Goal: Check status: Check status

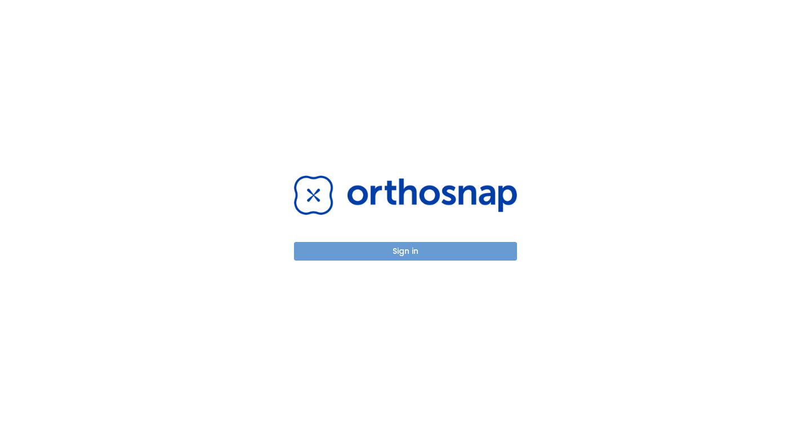
click at [410, 253] on button "Sign in" at bounding box center [405, 251] width 223 height 19
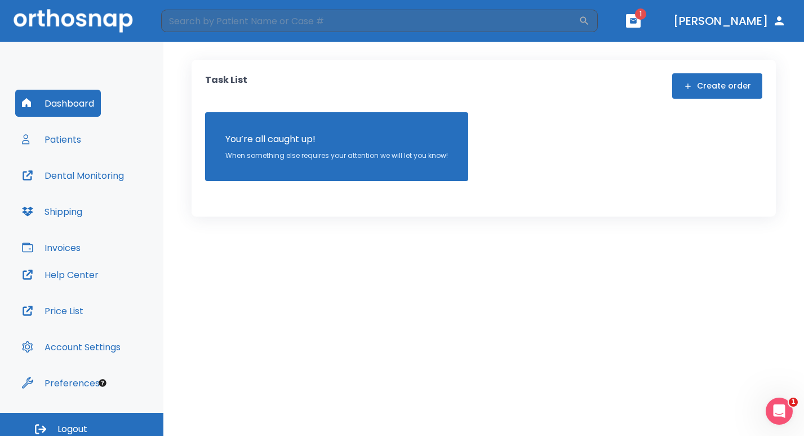
click at [60, 139] on button "Patients" at bounding box center [51, 139] width 73 height 27
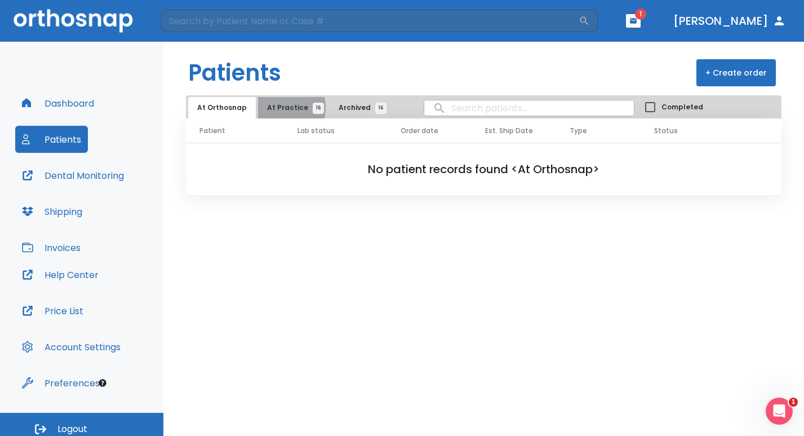
click at [274, 107] on span "At Practice 16" at bounding box center [292, 108] width 51 height 10
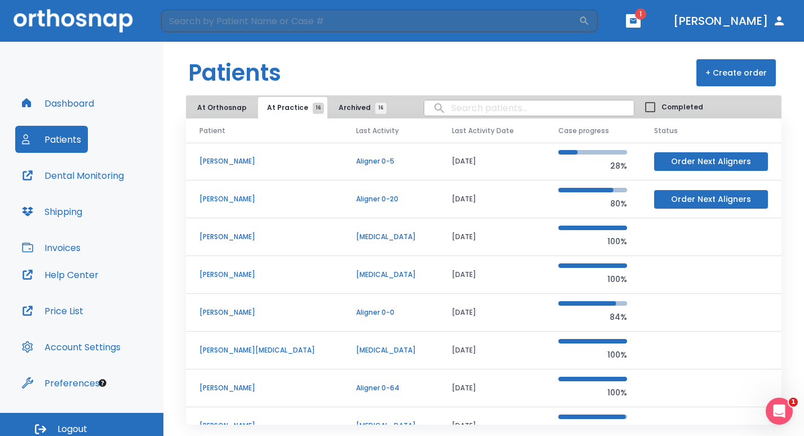
click at [236, 310] on p "Christy Huiel" at bounding box center [264, 312] width 130 height 10
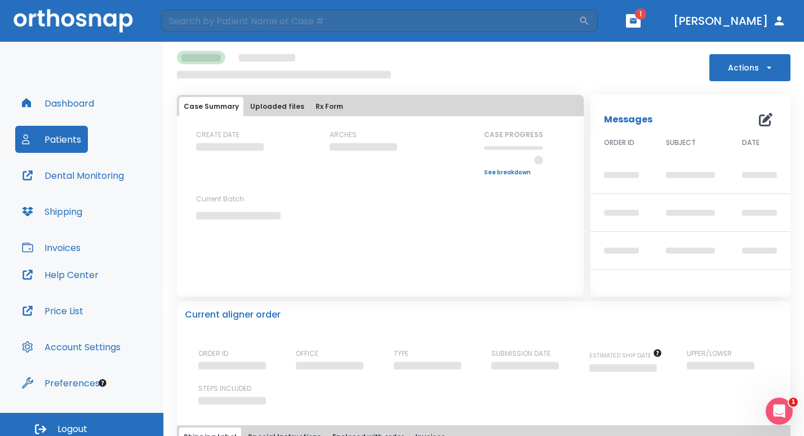
click at [637, 24] on icon "button" at bounding box center [633, 21] width 8 height 8
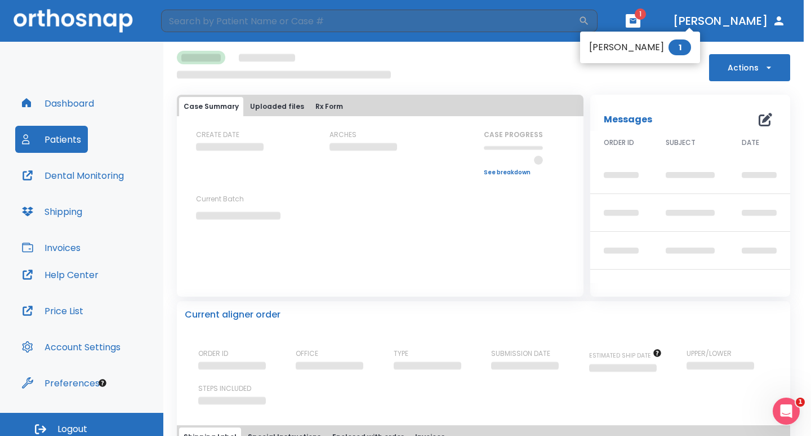
click at [628, 48] on li "Christy Huiel 1" at bounding box center [640, 47] width 120 height 23
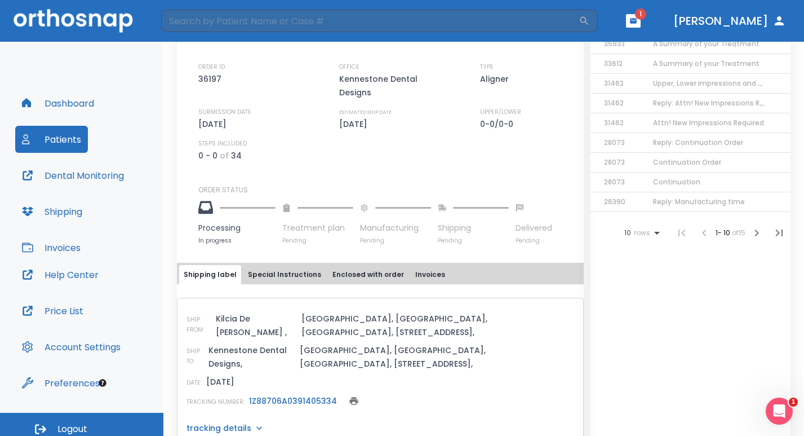
scroll to position [338, 0]
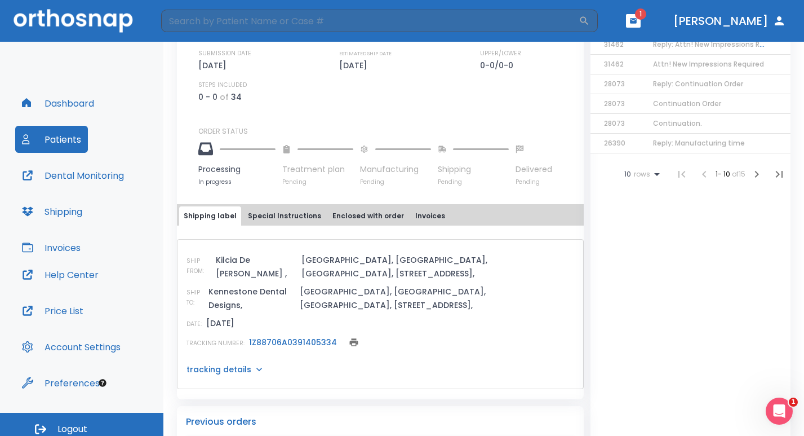
click at [298, 336] on link "1Z88706A0391405334" at bounding box center [293, 341] width 88 height 11
click at [637, 21] on icon "button" at bounding box center [633, 20] width 7 height 5
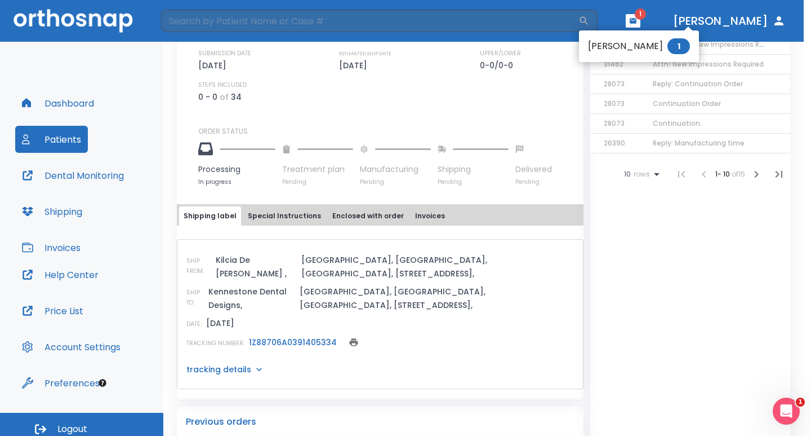
click at [618, 47] on li "Christy Huiel 1" at bounding box center [639, 46] width 120 height 23
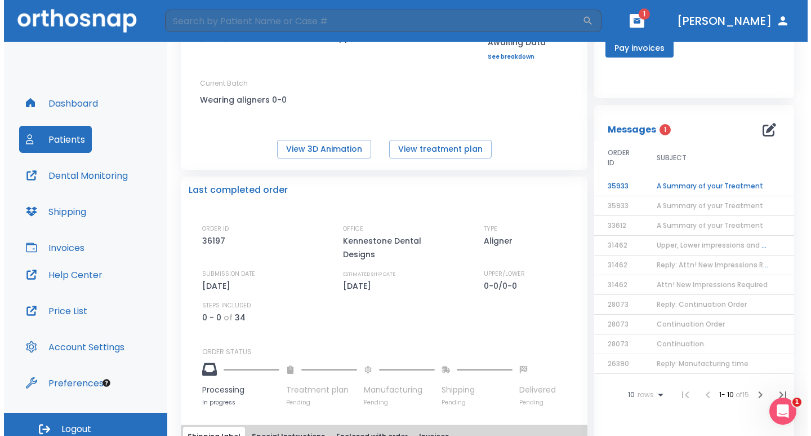
scroll to position [113, 0]
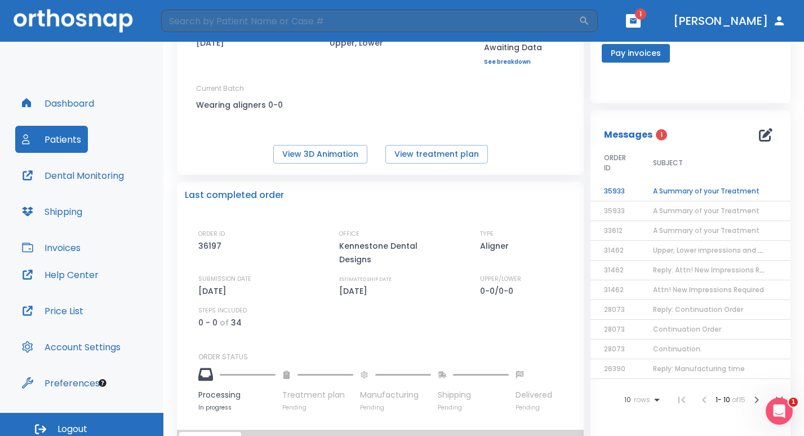
click at [690, 192] on td "A Summary of your Treatment" at bounding box center [710, 191] width 141 height 20
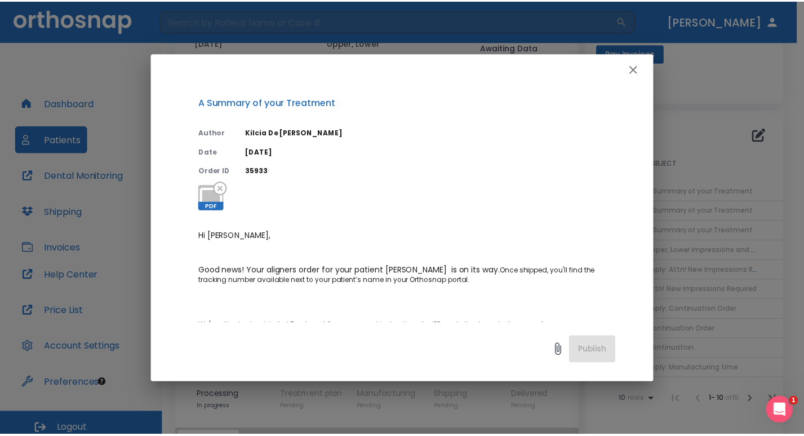
scroll to position [225, 0]
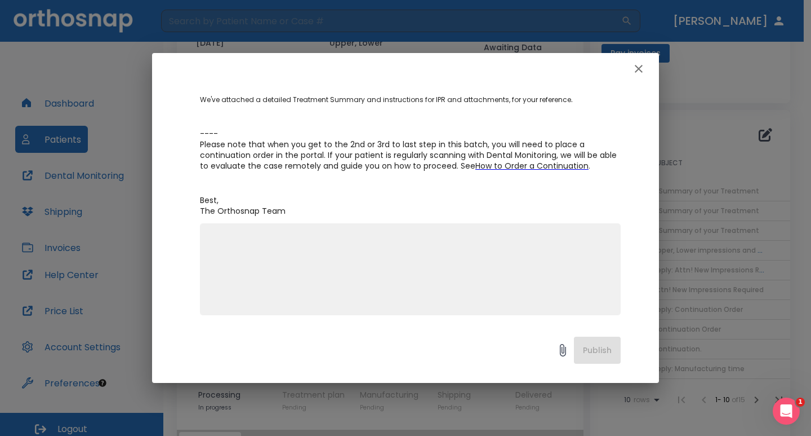
click at [638, 68] on icon "button" at bounding box center [639, 69] width 8 height 8
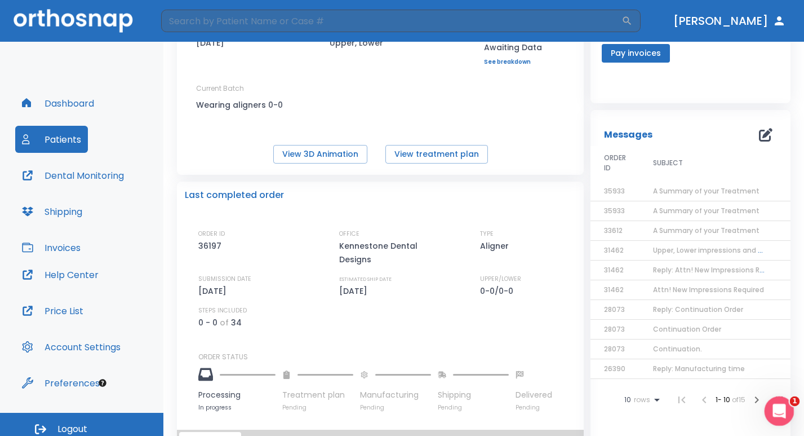
click at [773, 409] on icon "Open Intercom Messenger" at bounding box center [778, 409] width 19 height 19
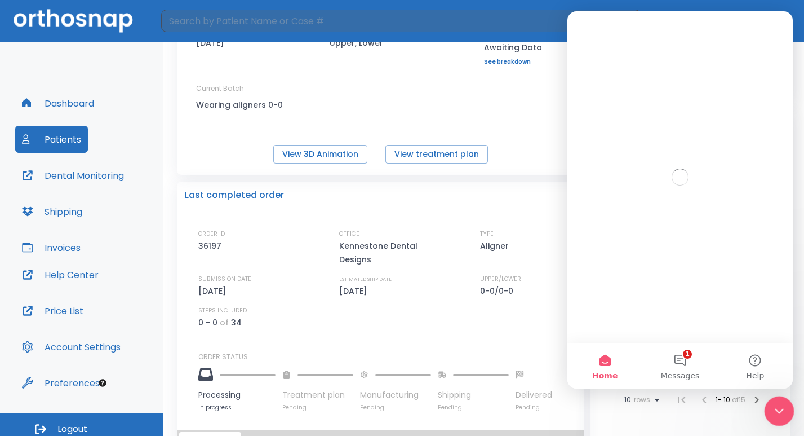
scroll to position [0, 0]
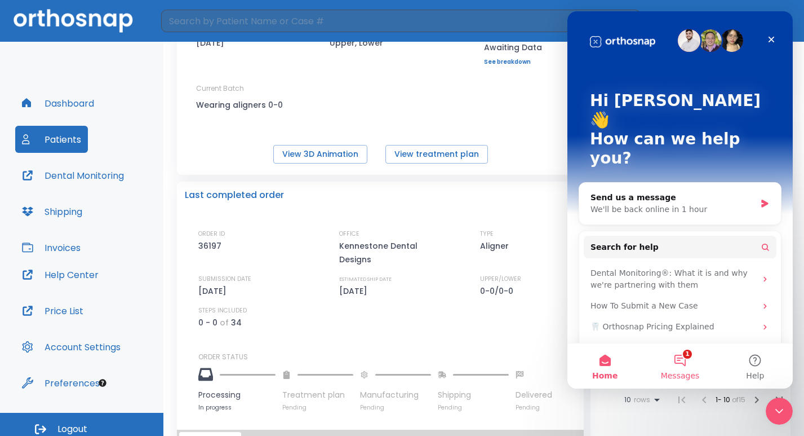
click at [681, 363] on button "1 Messages" at bounding box center [679, 365] width 75 height 45
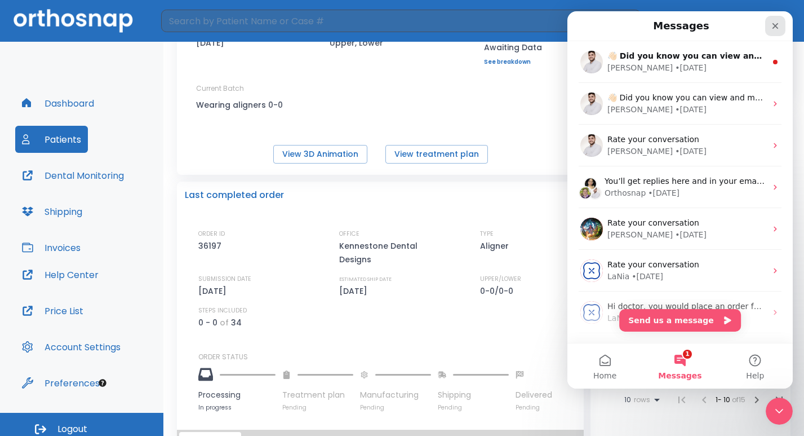
click at [774, 23] on icon "Close" at bounding box center [775, 25] width 9 height 9
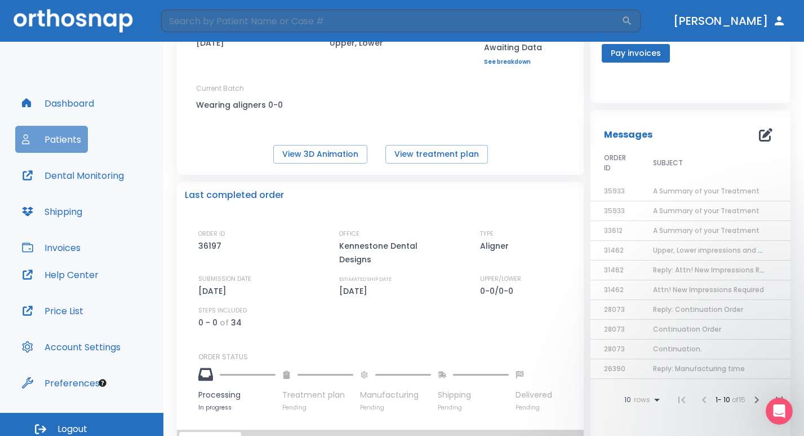
click at [61, 143] on button "Patients" at bounding box center [51, 139] width 73 height 27
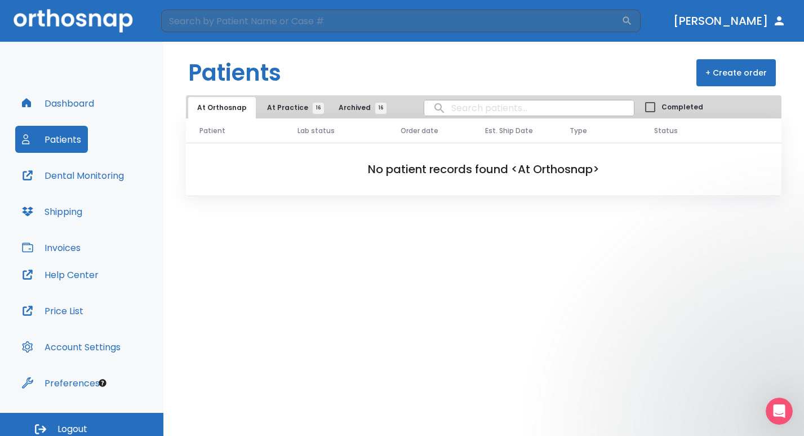
click at [274, 107] on span "At Practice 16" at bounding box center [292, 108] width 51 height 10
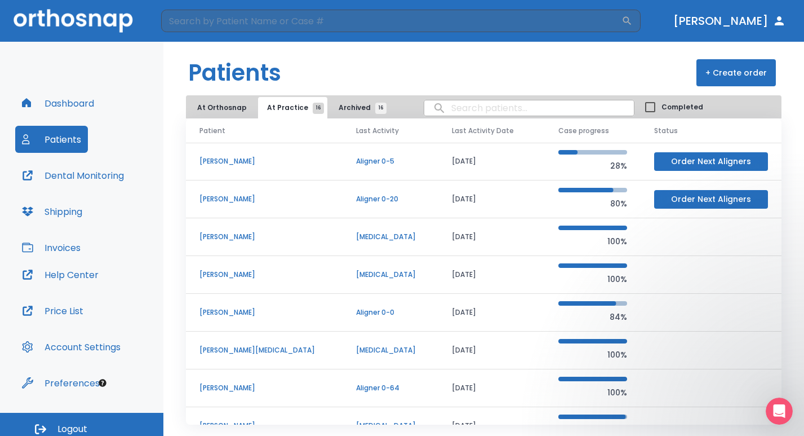
click at [220, 108] on button "At Orthosnap" at bounding box center [222, 107] width 68 height 21
